Goal: Task Accomplishment & Management: Complete application form

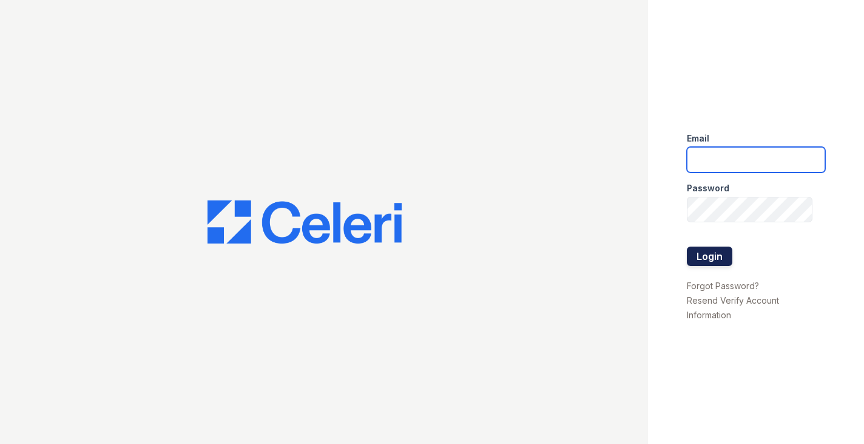
type input "[PERSON_NAME][EMAIL_ADDRESS][DOMAIN_NAME]"
click at [707, 257] on button "Login" at bounding box center [710, 255] width 46 height 19
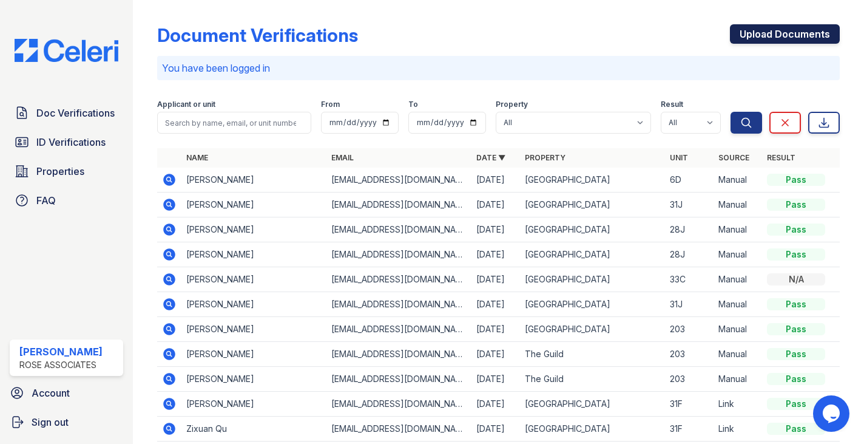
click at [754, 38] on link "Upload Documents" at bounding box center [785, 33] width 110 height 19
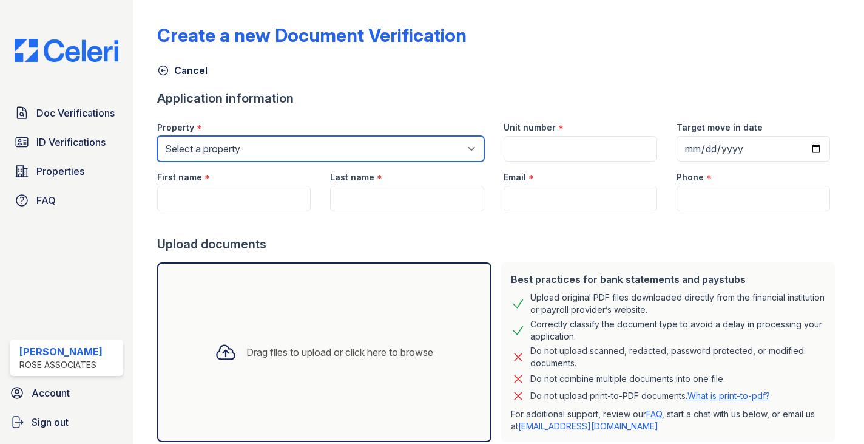
click at [237, 144] on select "Select a property Hanover House The Guild" at bounding box center [320, 148] width 327 height 25
select select "3109"
click at [157, 136] on select "Select a property Hanover House The Guild" at bounding box center [320, 148] width 327 height 25
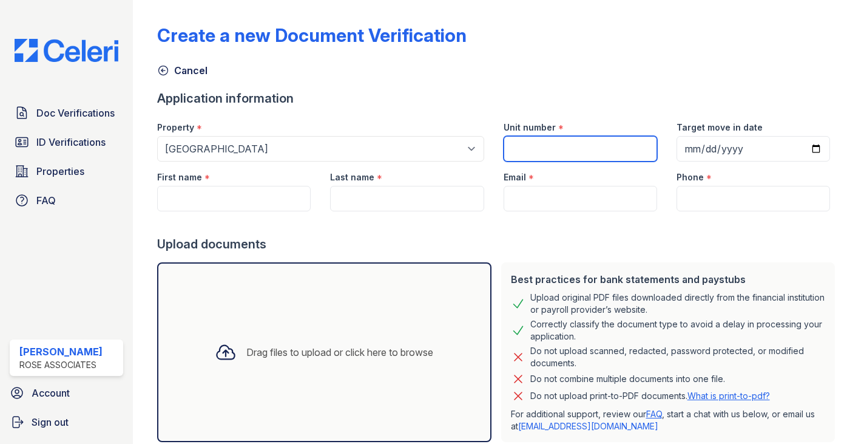
click at [529, 148] on input "Unit number" at bounding box center [581, 148] width 154 height 25
type input "6D"
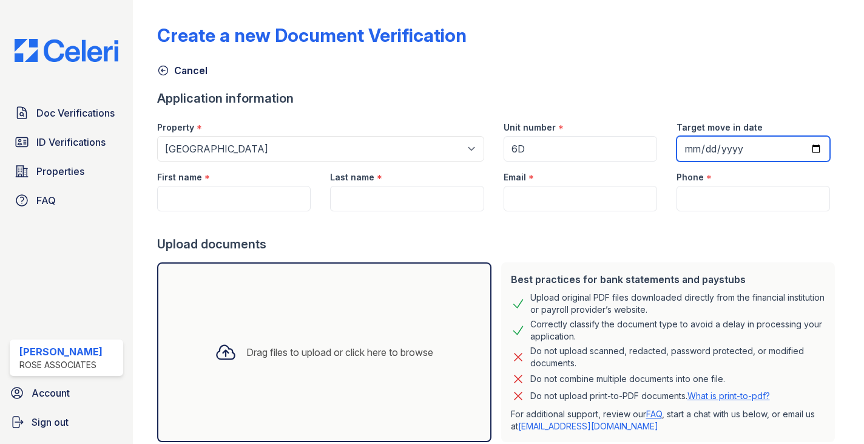
click at [822, 149] on input "Target move in date" at bounding box center [754, 148] width 154 height 25
type input "2025-09-08"
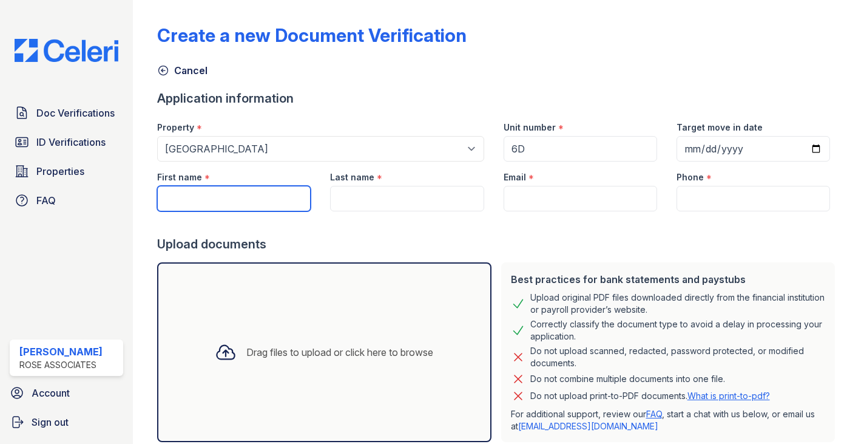
click at [267, 198] on input "First name" at bounding box center [234, 198] width 154 height 25
type input "Neah"
drag, startPoint x: 232, startPoint y: 204, endPoint x: 128, endPoint y: 188, distance: 105.6
click at [128, 188] on div "Doc Verifications ID Verifications Properties FAQ Blanca Marsh-Weinstock Rose A…" at bounding box center [432, 222] width 864 height 444
paste input "Neha Syed"
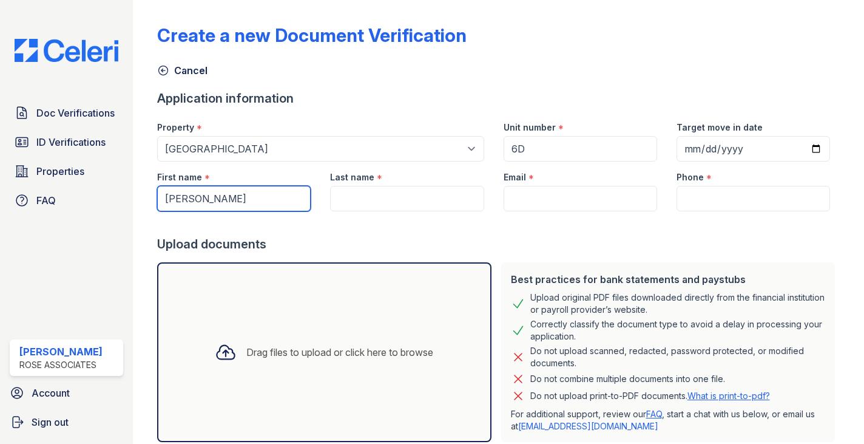
drag, startPoint x: 230, startPoint y: 198, endPoint x: 193, endPoint y: 197, distance: 37.0
click at [193, 197] on input "Neha Syed" at bounding box center [234, 198] width 154 height 25
type input "Neha"
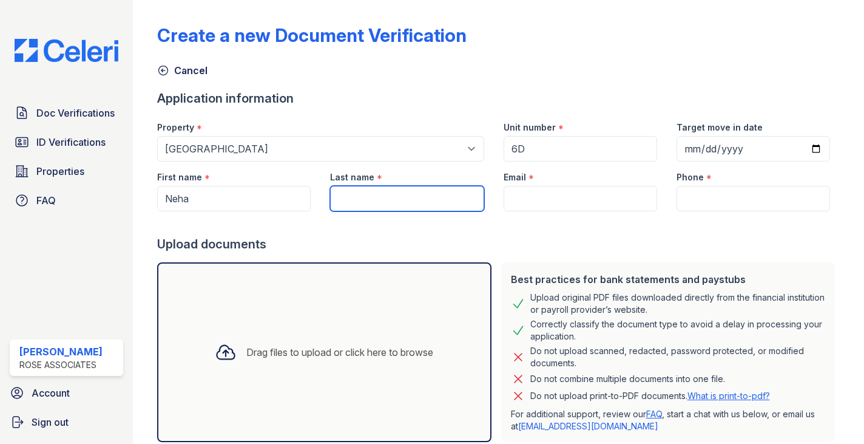
click at [371, 194] on input "Last name" at bounding box center [407, 198] width 154 height 25
paste input "Syed"
type input "Syed"
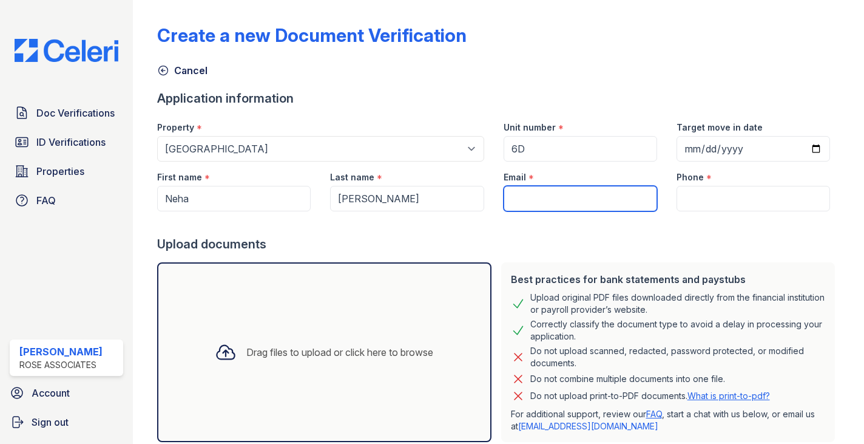
click at [566, 197] on input "Email" at bounding box center [581, 198] width 154 height 25
paste input "<nehasyed222@gmail.com"
drag, startPoint x: 515, startPoint y: 200, endPoint x: 471, endPoint y: 202, distance: 43.8
click at [473, 201] on div "First name * Neha Last name * Syed Email * <nehasyed222@gmail.com Phone *" at bounding box center [493, 186] width 692 height 50
type input "nehasyed222@gmail.com"
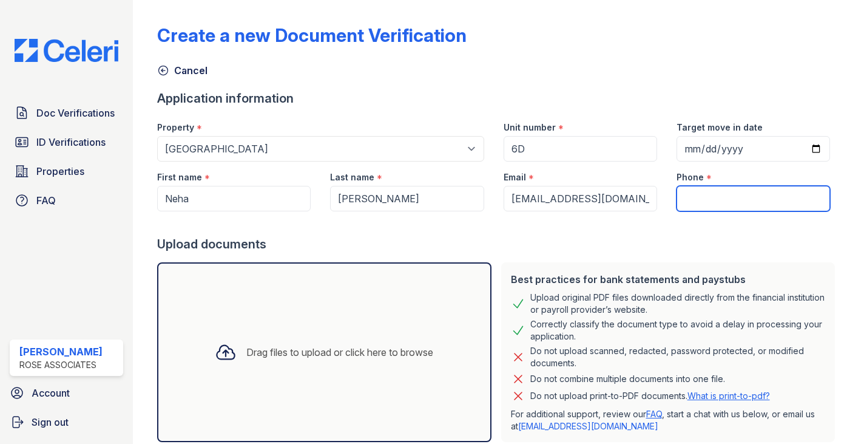
click at [704, 198] on input "Phone" at bounding box center [754, 198] width 154 height 25
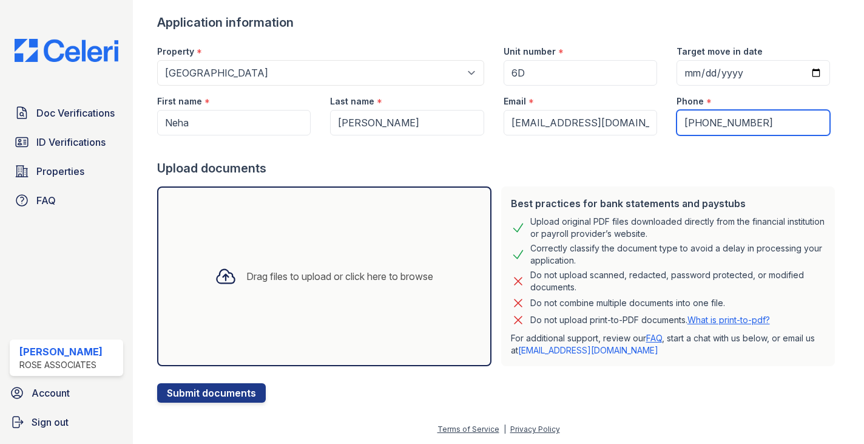
type input "555-555-555"
click at [229, 275] on icon at bounding box center [226, 276] width 18 height 14
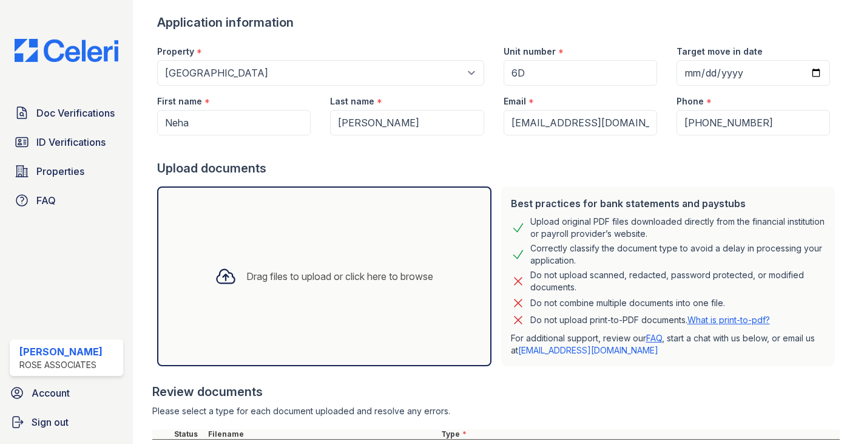
scroll to position [245, 0]
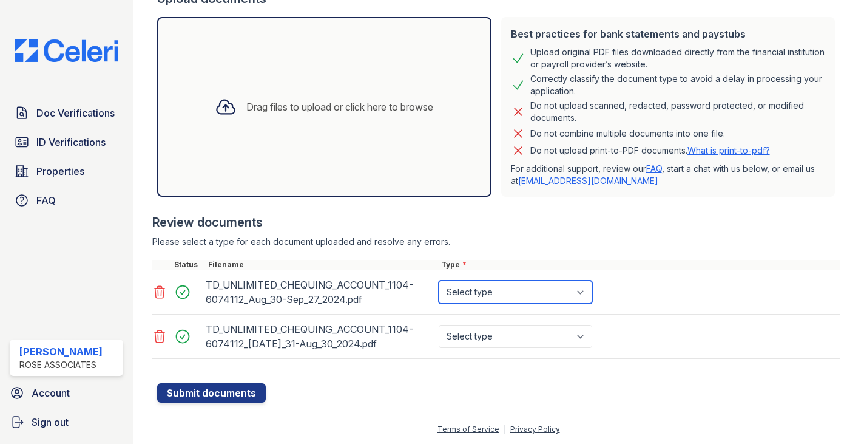
click at [468, 294] on select "Select type Paystub Bank Statement Offer Letter Tax Documents Benefit Award Let…" at bounding box center [516, 291] width 154 height 23
select select "bank_statement"
click at [439, 280] on select "Select type Paystub Bank Statement Offer Letter Tax Documents Benefit Award Let…" at bounding box center [516, 291] width 154 height 23
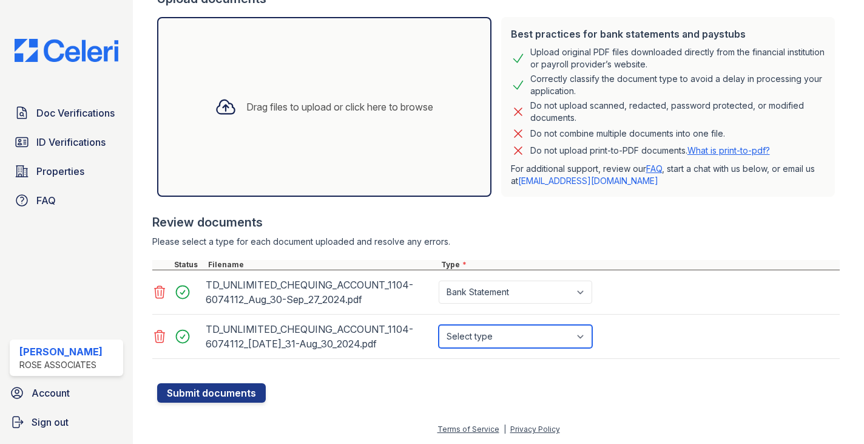
click at [474, 335] on select "Select type Paystub Bank Statement Offer Letter Tax Documents Benefit Award Let…" at bounding box center [516, 336] width 154 height 23
select select "bank_statement"
click at [439, 325] on select "Select type Paystub Bank Statement Offer Letter Tax Documents Benefit Award Let…" at bounding box center [516, 336] width 154 height 23
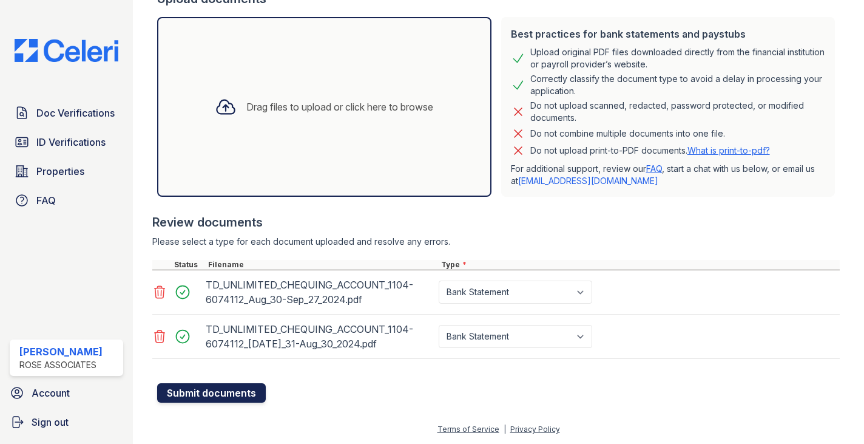
click at [218, 388] on button "Submit documents" at bounding box center [211, 392] width 109 height 19
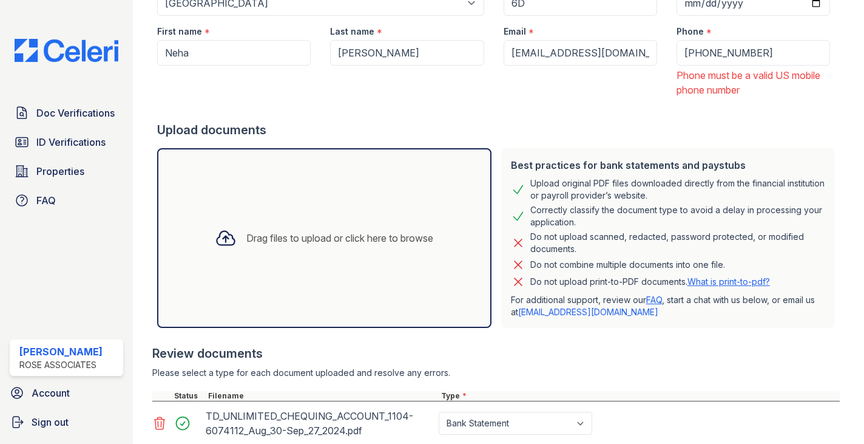
scroll to position [132, 0]
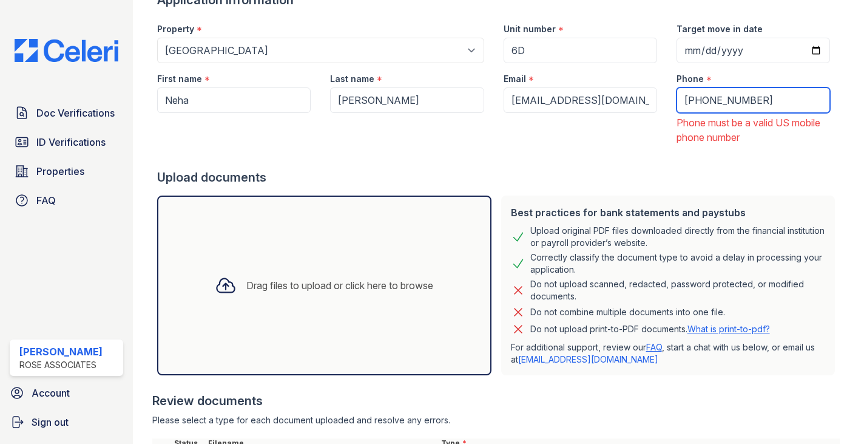
drag, startPoint x: 768, startPoint y: 102, endPoint x: 600, endPoint y: 75, distance: 169.6
click at [605, 75] on div "First name * Neha Last name * Syed Email * nehasyed222@gmail.com Phone * +55555…" at bounding box center [493, 103] width 692 height 81
paste input "646-944-2097"
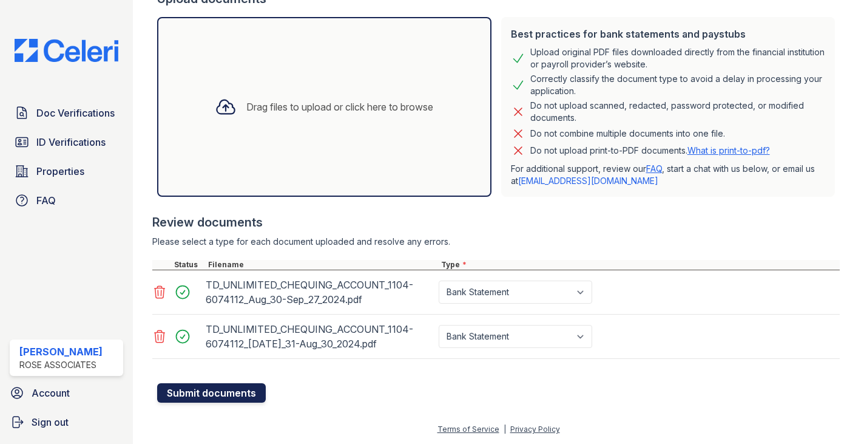
type input "646-944-2097"
click at [209, 394] on button "Submit documents" at bounding box center [211, 392] width 109 height 19
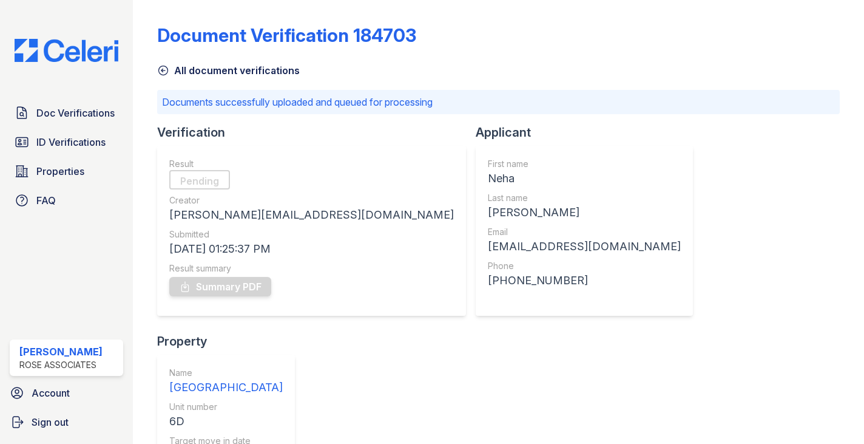
scroll to position [72, 0]
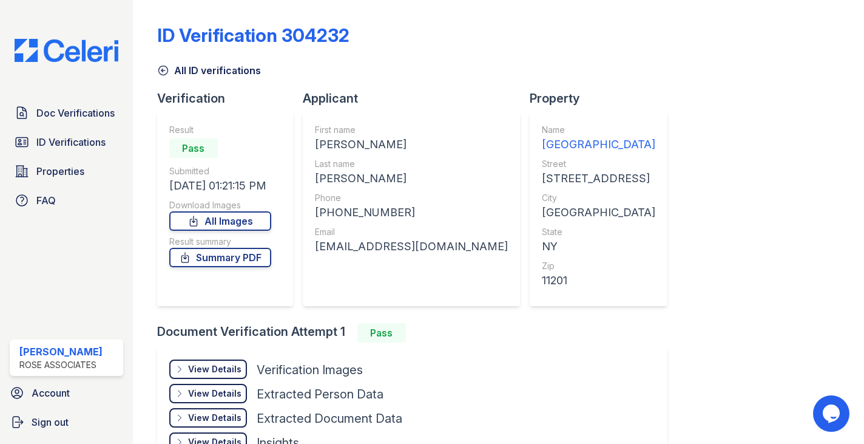
click at [217, 373] on div "View Details" at bounding box center [214, 369] width 53 height 12
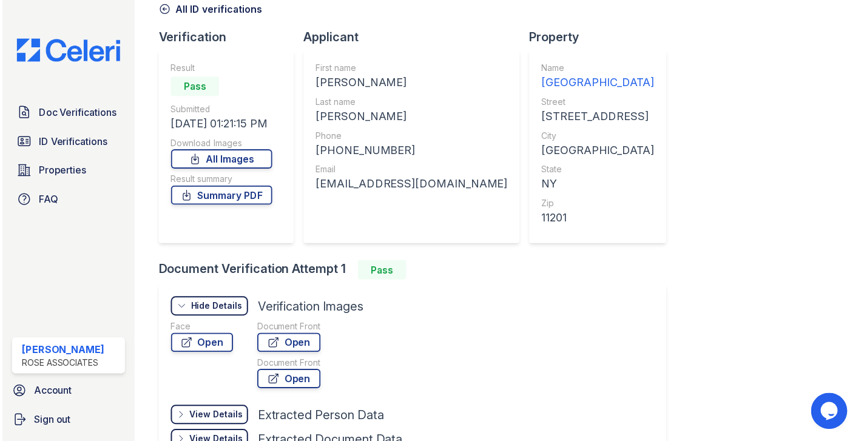
scroll to position [123, 0]
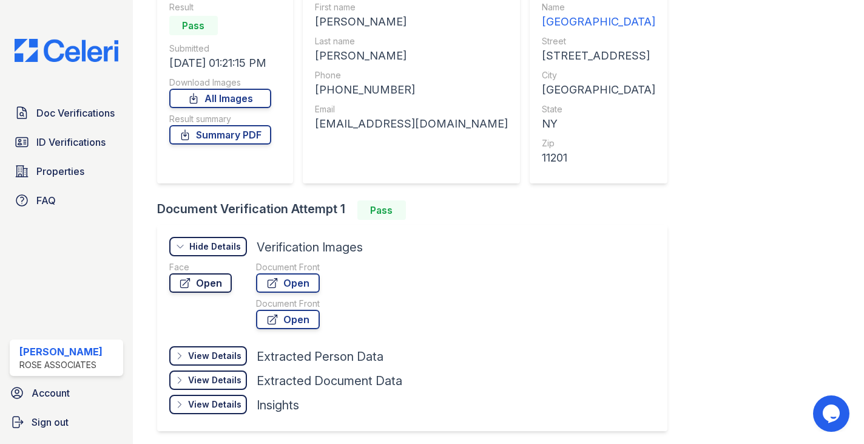
click at [203, 283] on link "Open" at bounding box center [200, 282] width 62 height 19
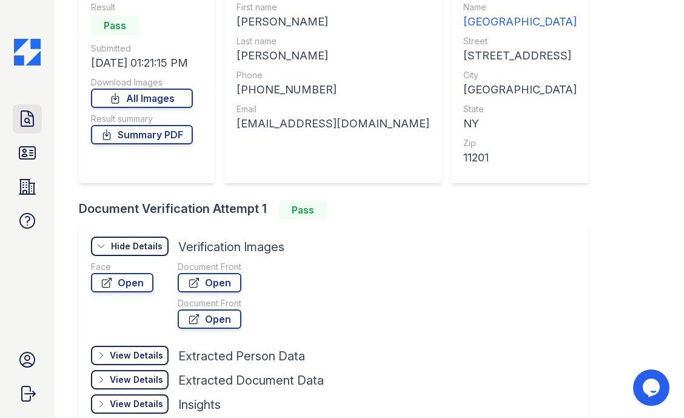
click at [25, 113] on icon at bounding box center [27, 118] width 19 height 19
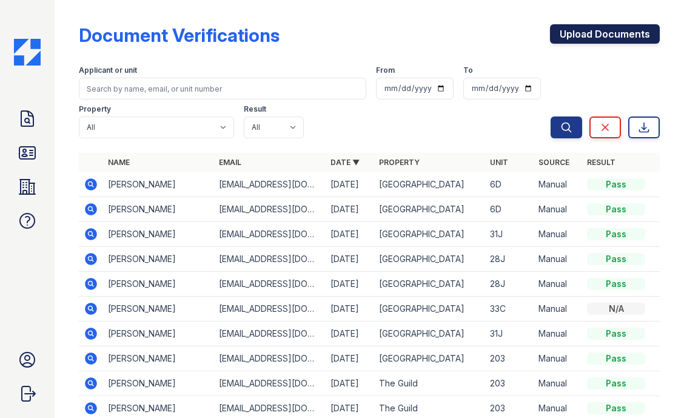
click at [581, 38] on link "Upload Documents" at bounding box center [605, 33] width 110 height 19
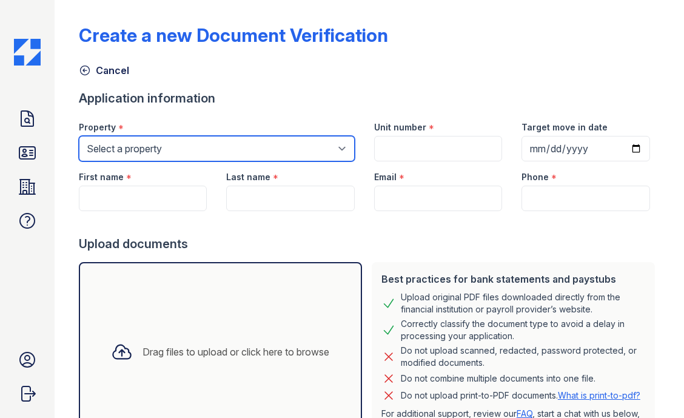
click at [106, 141] on select "Select a property Hanover House The Guild" at bounding box center [217, 148] width 276 height 25
select select "3109"
click at [79, 136] on select "Select a property Hanover House The Guild" at bounding box center [217, 148] width 276 height 25
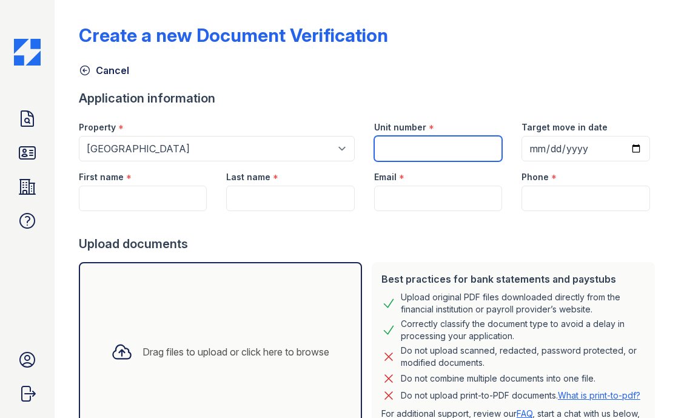
click at [390, 147] on input "Unit number" at bounding box center [438, 148] width 129 height 25
type input "17C"
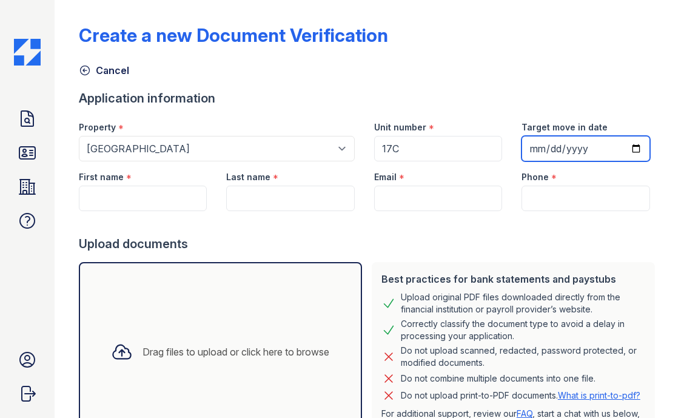
click at [635, 144] on input "Target move in date" at bounding box center [586, 148] width 129 height 25
type input "2025-09-04"
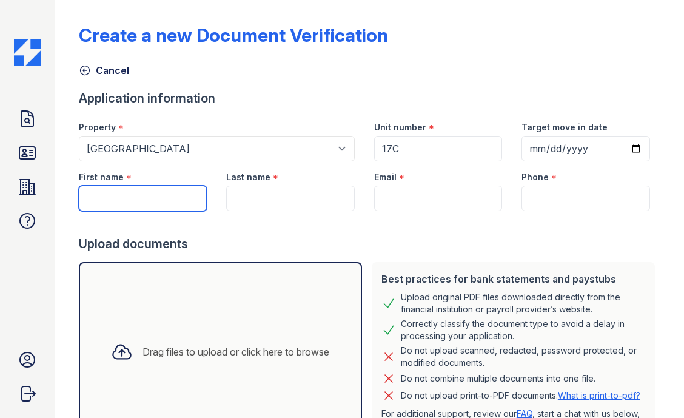
click at [150, 193] on input "First name" at bounding box center [143, 198] width 129 height 25
type input "[PERSON_NAME]"
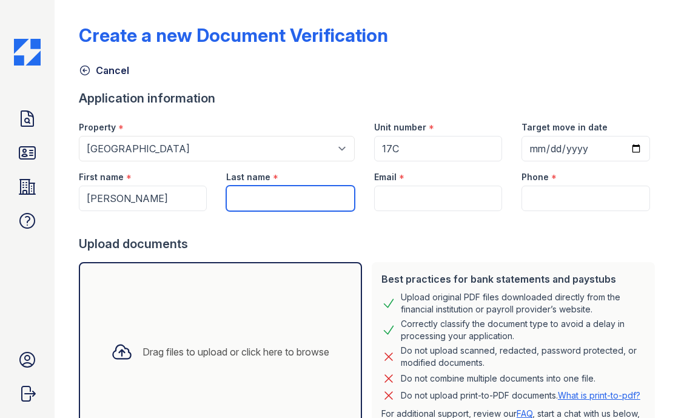
click at [237, 197] on input "Last name" at bounding box center [290, 198] width 129 height 25
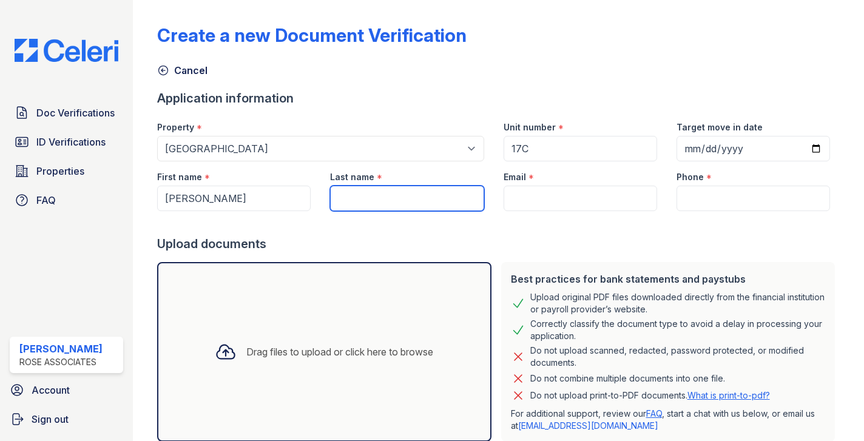
paste input ": [PERSON_NAME],"
type input ": [PERSON_NAME],"
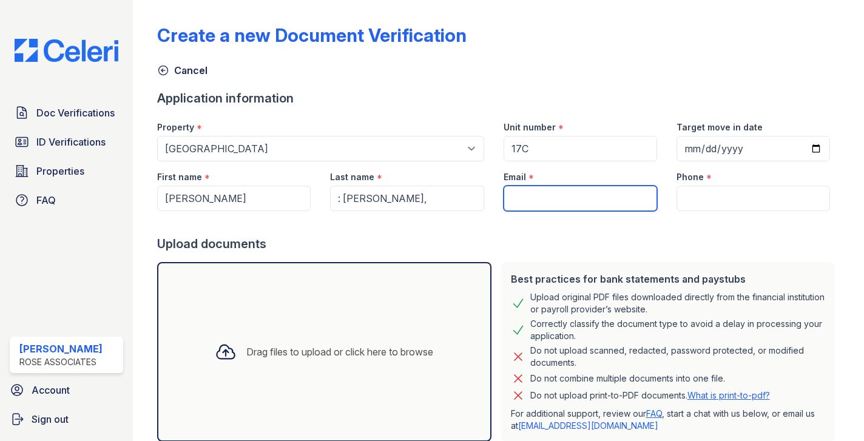
click at [526, 203] on input "Email" at bounding box center [581, 198] width 154 height 25
paste input "[PERSON_NAME][EMAIL_ADDRESS][PERSON_NAME][DOMAIN_NAME]"
type input "[PERSON_NAME][EMAIL_ADDRESS][PERSON_NAME][DOMAIN_NAME]"
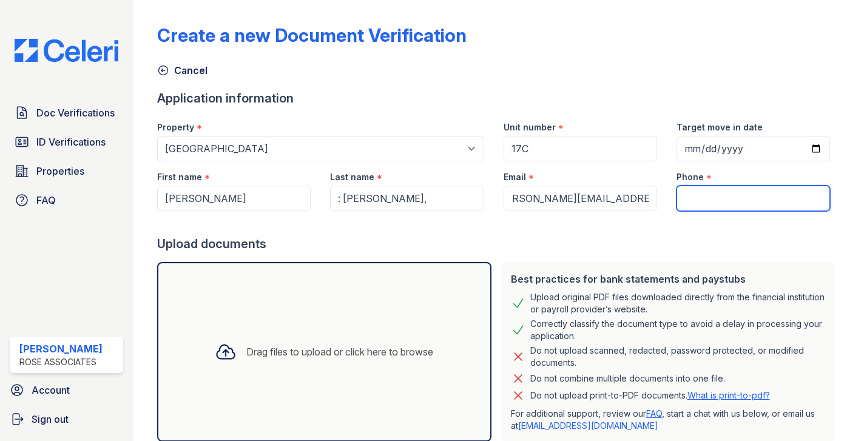
scroll to position [0, 0]
click at [711, 197] on input "Phone" at bounding box center [754, 198] width 154 height 25
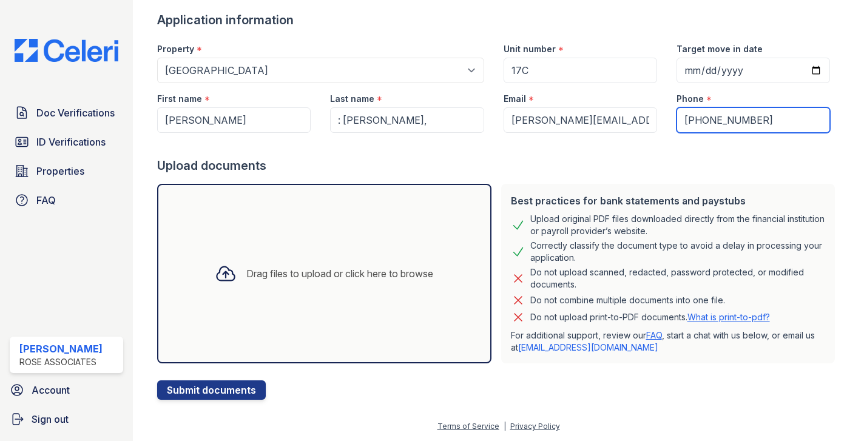
type input "917-837-6775"
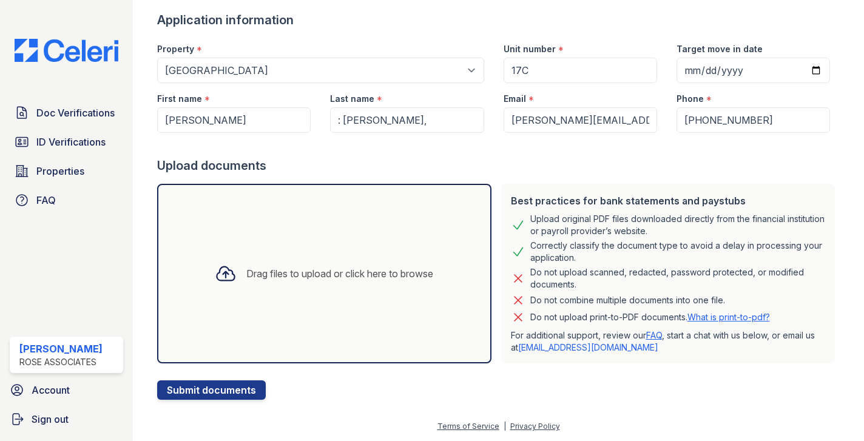
click at [215, 269] on icon at bounding box center [226, 274] width 22 height 22
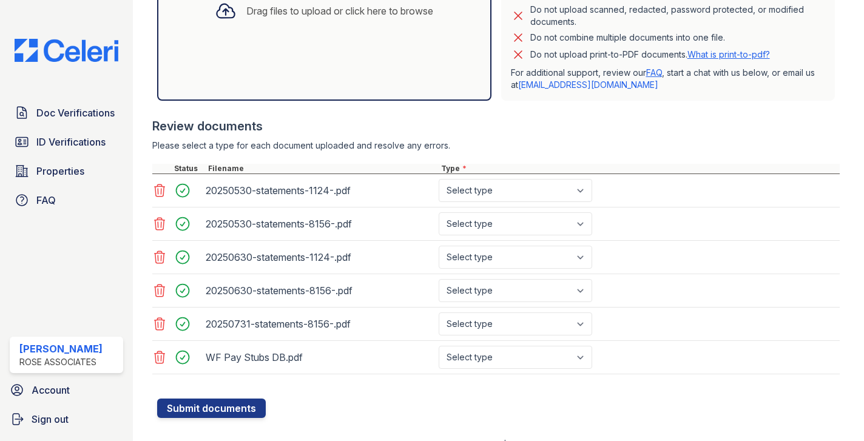
scroll to position [359, 0]
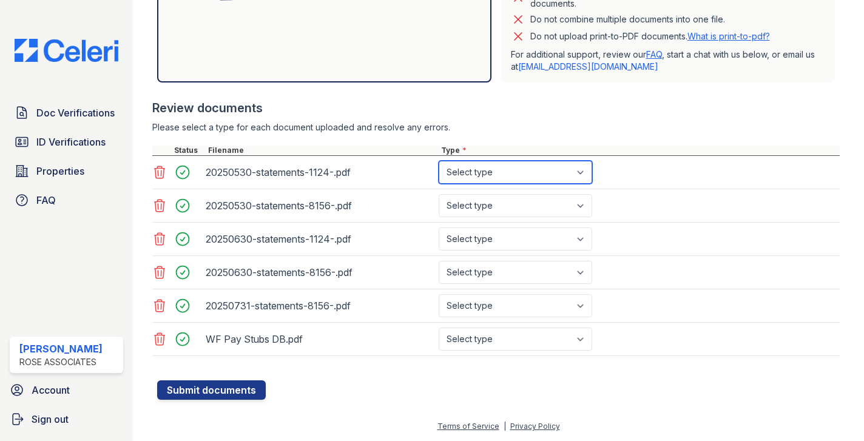
click at [488, 163] on select "Select type Paystub Bank Statement Offer Letter Tax Documents Benefit Award Let…" at bounding box center [516, 172] width 154 height 23
select select "bank_statement"
click at [439, 161] on select "Select type Paystub Bank Statement Offer Letter Tax Documents Benefit Award Let…" at bounding box center [516, 172] width 154 height 23
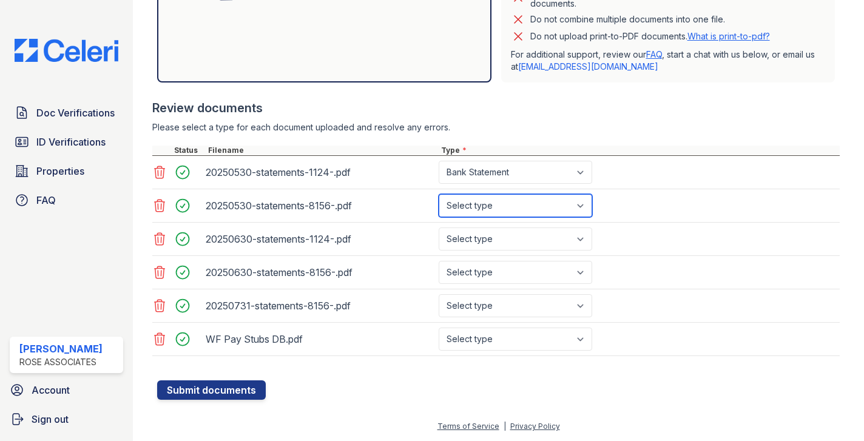
click at [467, 209] on select "Select type Paystub Bank Statement Offer Letter Tax Documents Benefit Award Let…" at bounding box center [516, 205] width 154 height 23
select select "bank_statement"
click at [439, 194] on select "Select type Paystub Bank Statement Offer Letter Tax Documents Benefit Award Let…" at bounding box center [516, 205] width 154 height 23
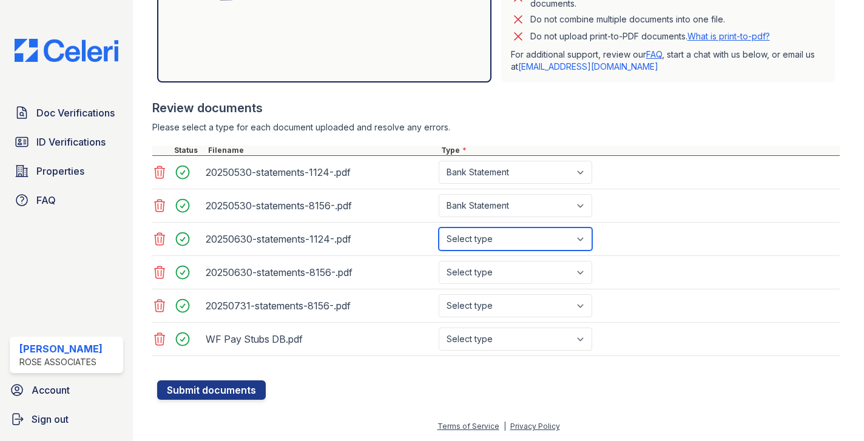
click at [464, 246] on select "Select type Paystub Bank Statement Offer Letter Tax Documents Benefit Award Let…" at bounding box center [516, 239] width 154 height 23
select select "bank_statement"
click at [439, 228] on select "Select type Paystub Bank Statement Offer Letter Tax Documents Benefit Award Let…" at bounding box center [516, 239] width 154 height 23
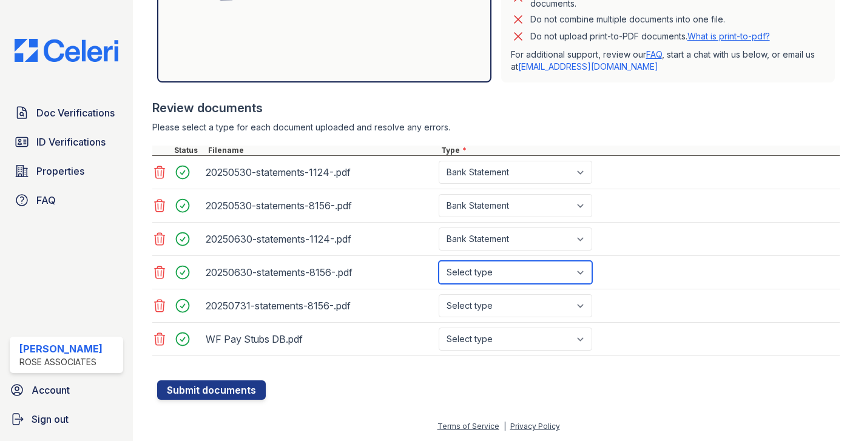
click at [461, 280] on select "Select type Paystub Bank Statement Offer Letter Tax Documents Benefit Award Let…" at bounding box center [516, 272] width 154 height 23
select select "bank_statement"
click at [439, 261] on select "Select type Paystub Bank Statement Offer Letter Tax Documents Benefit Award Let…" at bounding box center [516, 272] width 154 height 23
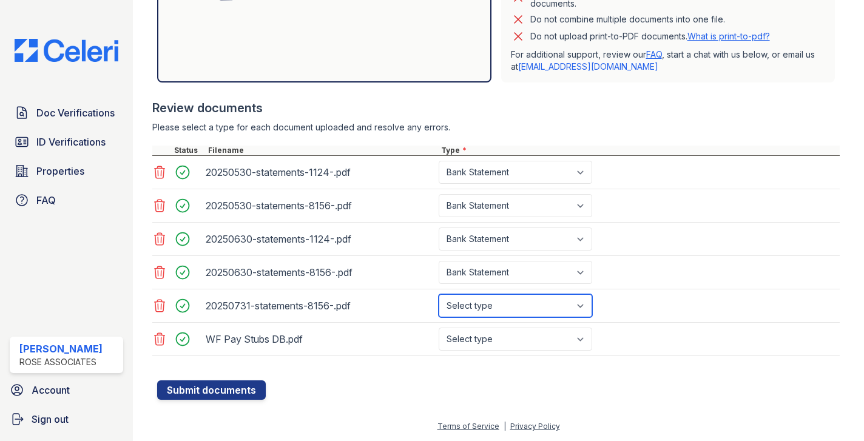
click at [459, 301] on select "Select type Paystub Bank Statement Offer Letter Tax Documents Benefit Award Let…" at bounding box center [516, 305] width 154 height 23
select select "bank_statement"
click at [439, 294] on select "Select type Paystub Bank Statement Offer Letter Tax Documents Benefit Award Let…" at bounding box center [516, 305] width 154 height 23
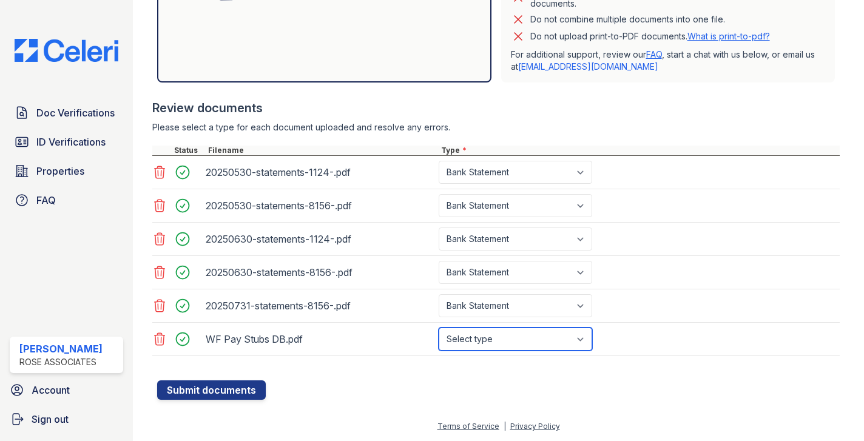
click at [460, 338] on select "Select type Paystub Bank Statement Offer Letter Tax Documents Benefit Award Let…" at bounding box center [516, 339] width 154 height 23
select select "paystub"
click at [439, 328] on select "Select type Paystub Bank Statement Offer Letter Tax Documents Benefit Award Let…" at bounding box center [516, 339] width 154 height 23
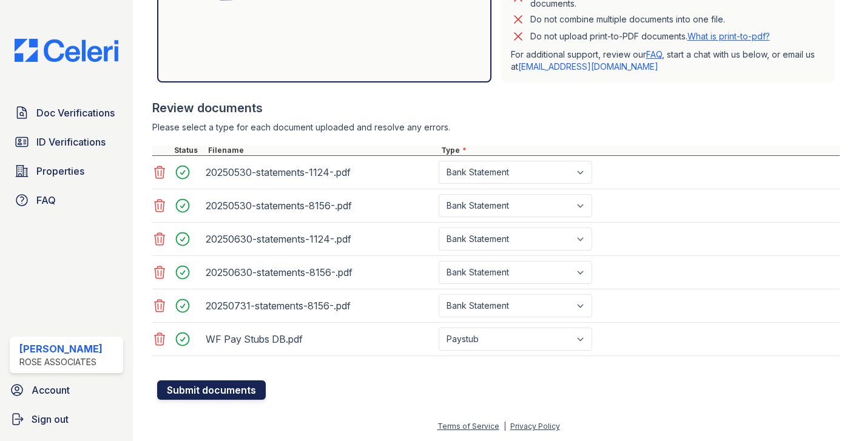
click at [243, 387] on button "Submit documents" at bounding box center [211, 389] width 109 height 19
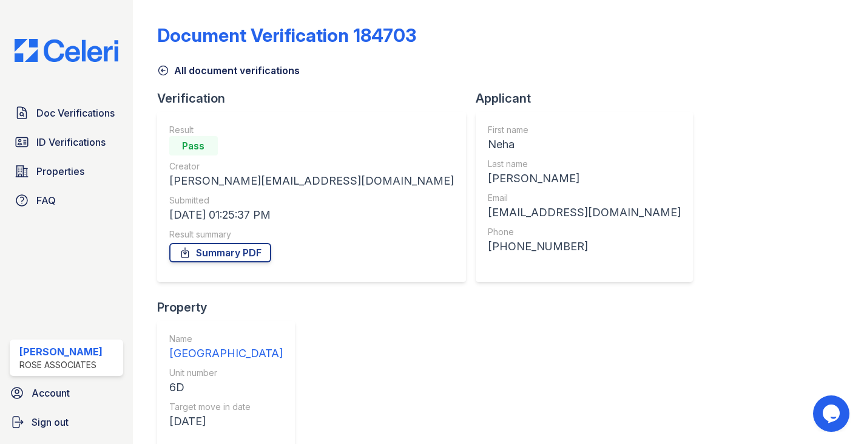
scroll to position [38, 0]
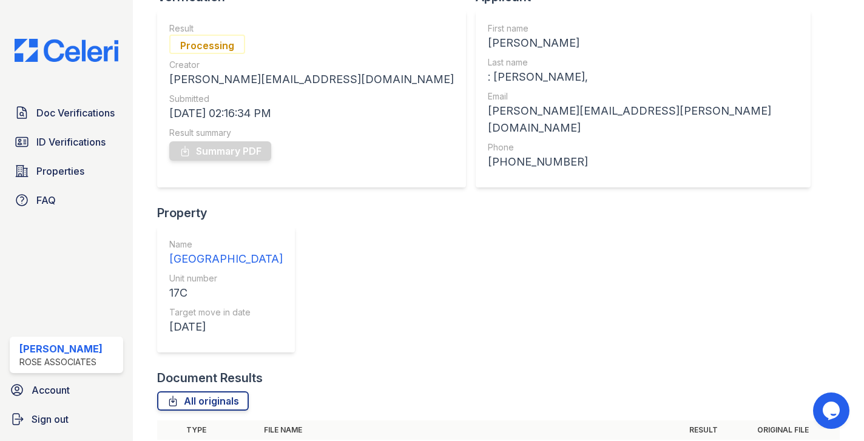
scroll to position [160, 0]
